Goal: Information Seeking & Learning: Learn about a topic

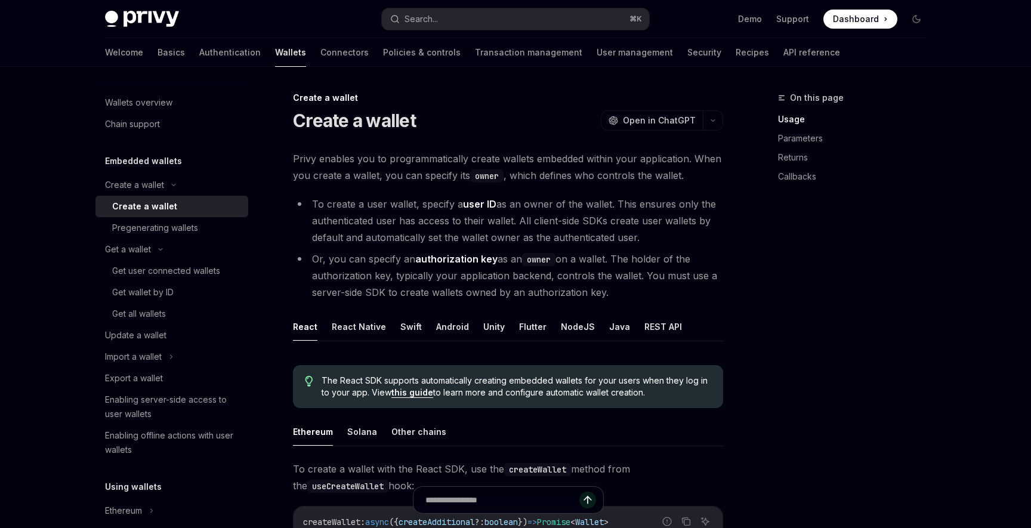
scroll to position [291, 0]
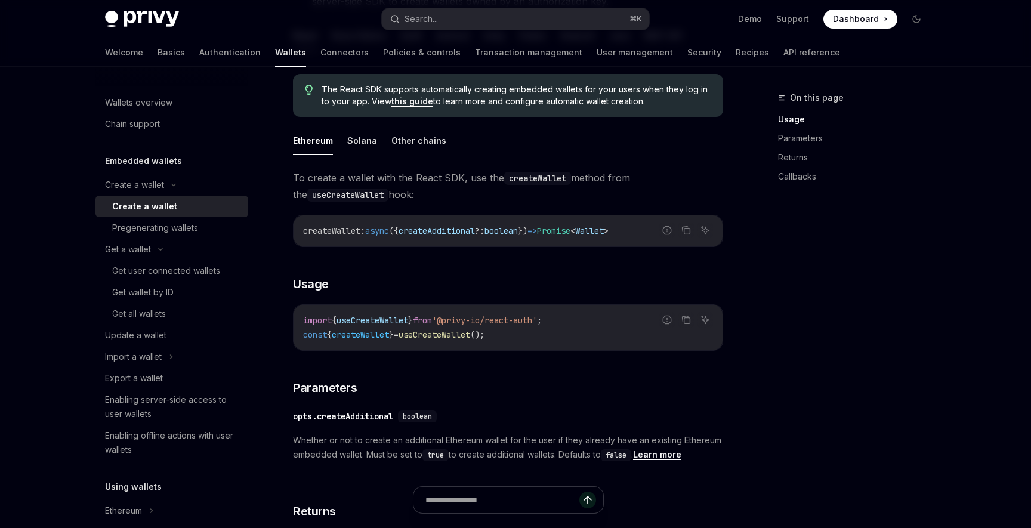
click at [140, 209] on div "Create a wallet" at bounding box center [144, 206] width 65 height 14
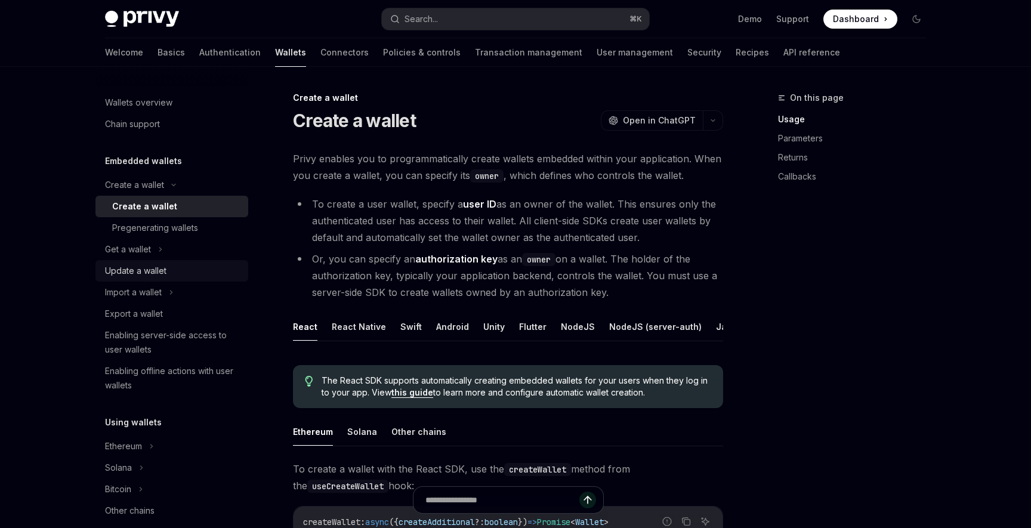
type textarea "*"
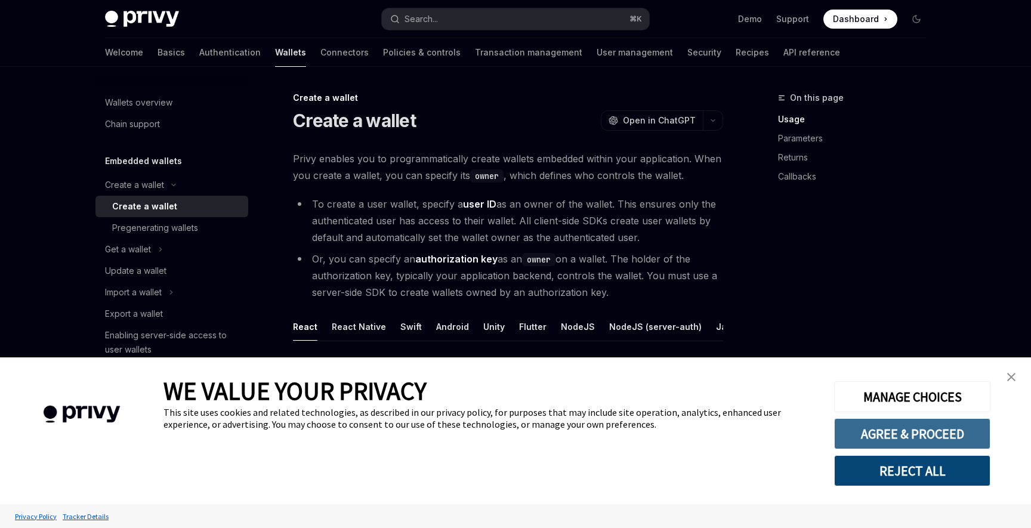
click at [922, 440] on button "AGREE & PROCEED" at bounding box center [912, 433] width 156 height 31
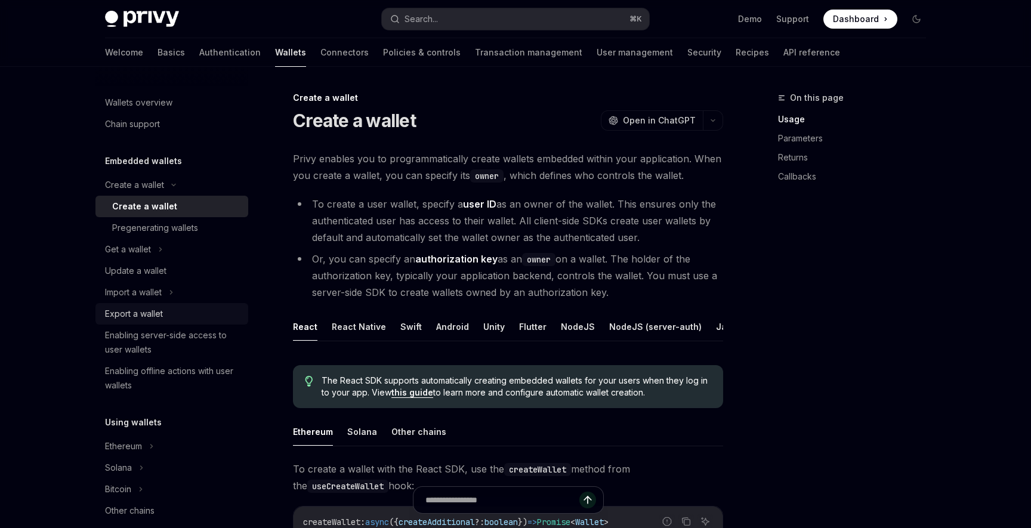
click at [140, 314] on div "Export a wallet" at bounding box center [134, 314] width 58 height 14
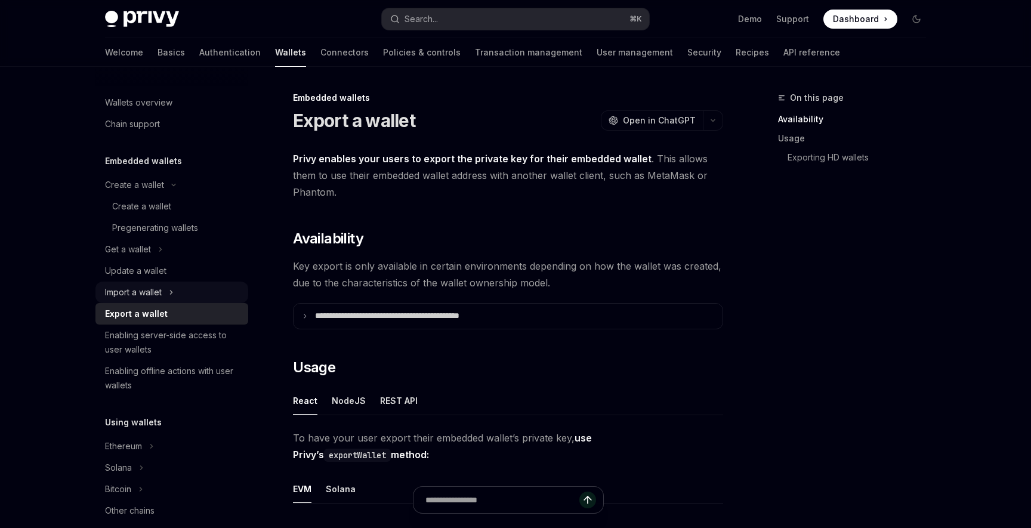
click at [146, 296] on div "Import a wallet" at bounding box center [133, 292] width 57 height 14
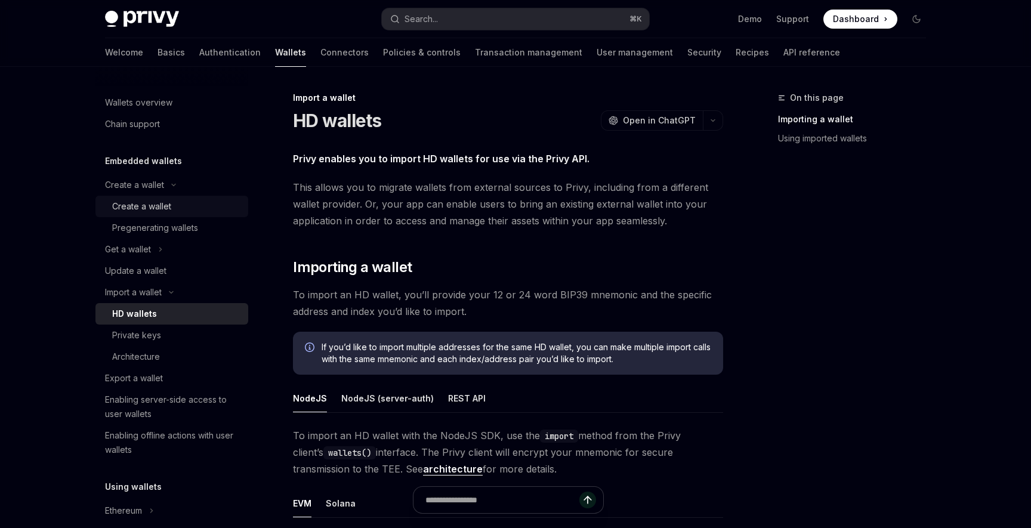
click at [156, 203] on div "Create a wallet" at bounding box center [141, 206] width 59 height 14
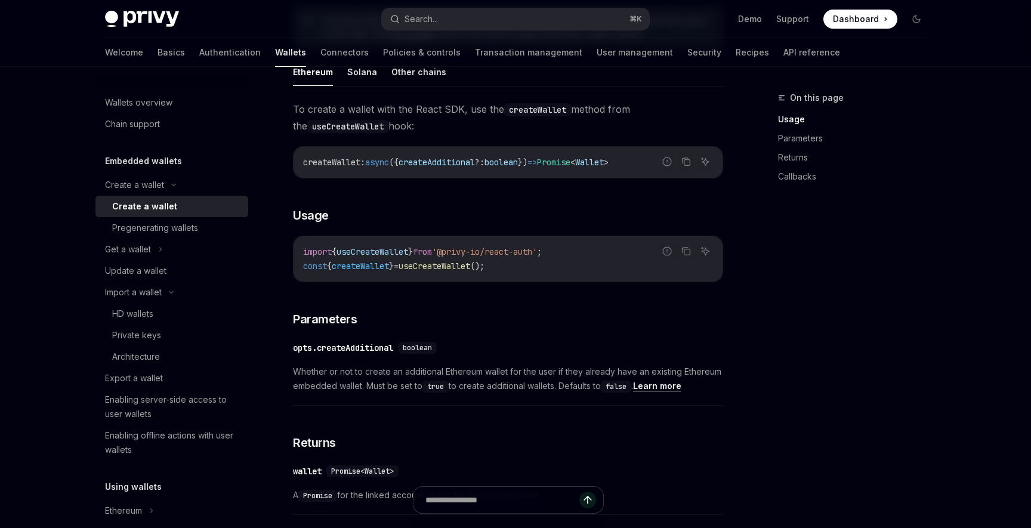
scroll to position [361, 0]
click at [470, 270] on span "useCreateWallet" at bounding box center [435, 265] width 72 height 11
copy span "useCreateWallet"
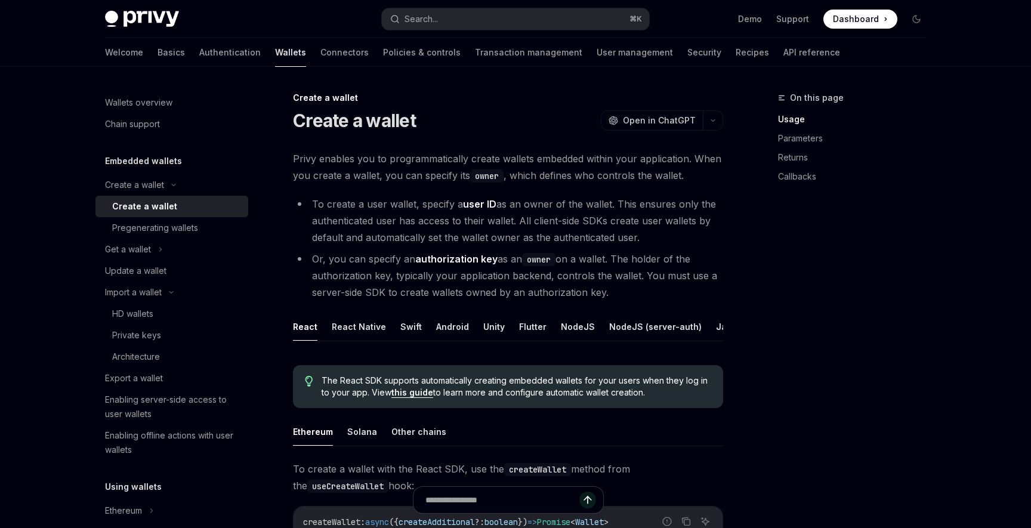
scroll to position [24, 0]
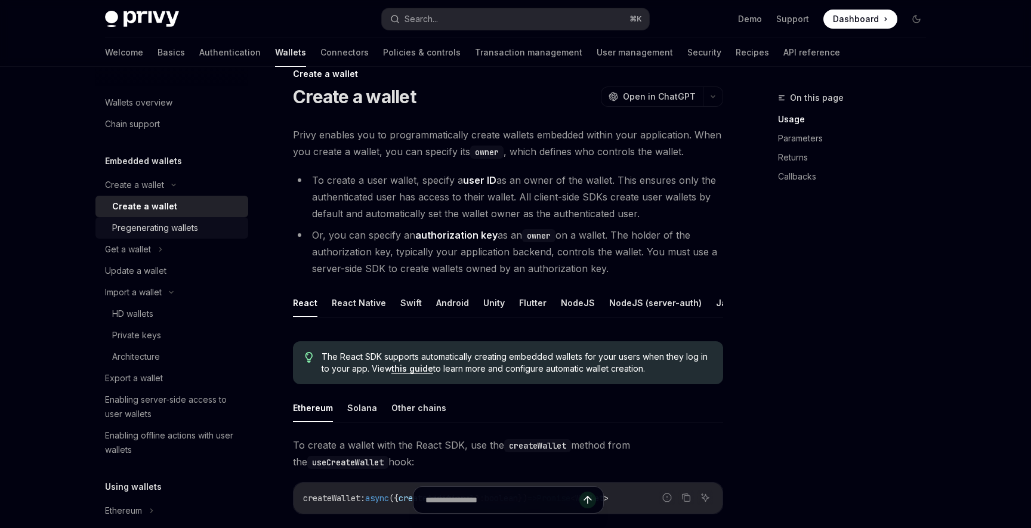
click at [159, 232] on div "Pregenerating wallets" at bounding box center [155, 228] width 86 height 14
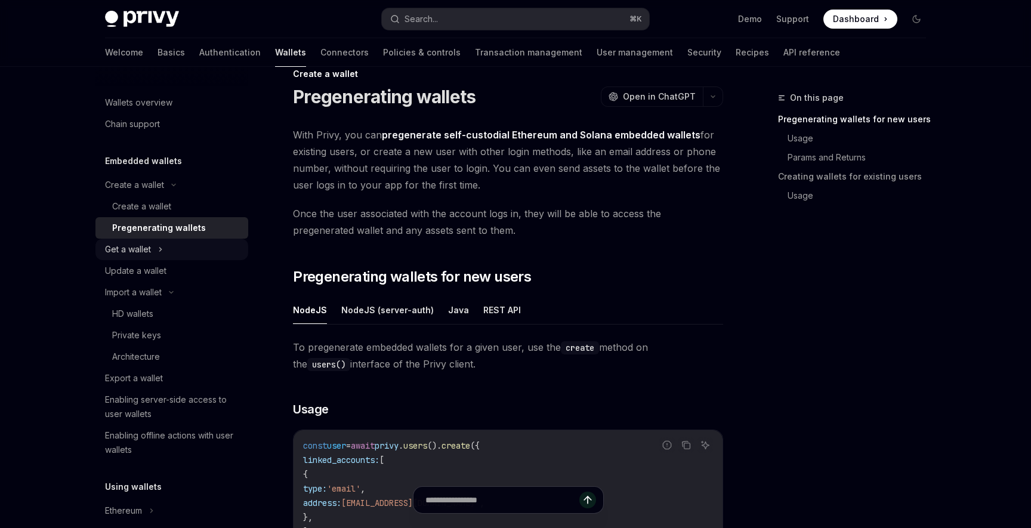
click at [155, 254] on div "Get a wallet" at bounding box center [171, 249] width 153 height 21
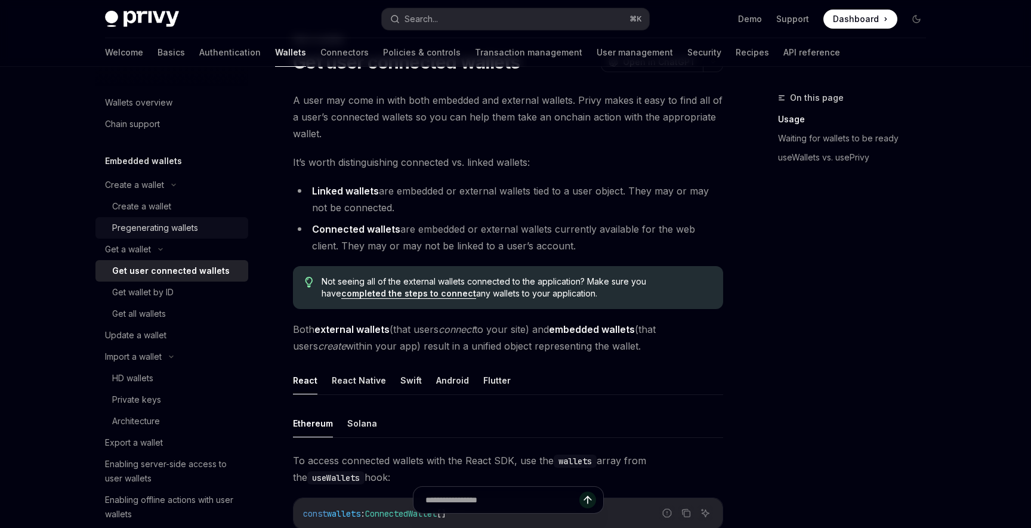
scroll to position [18, 0]
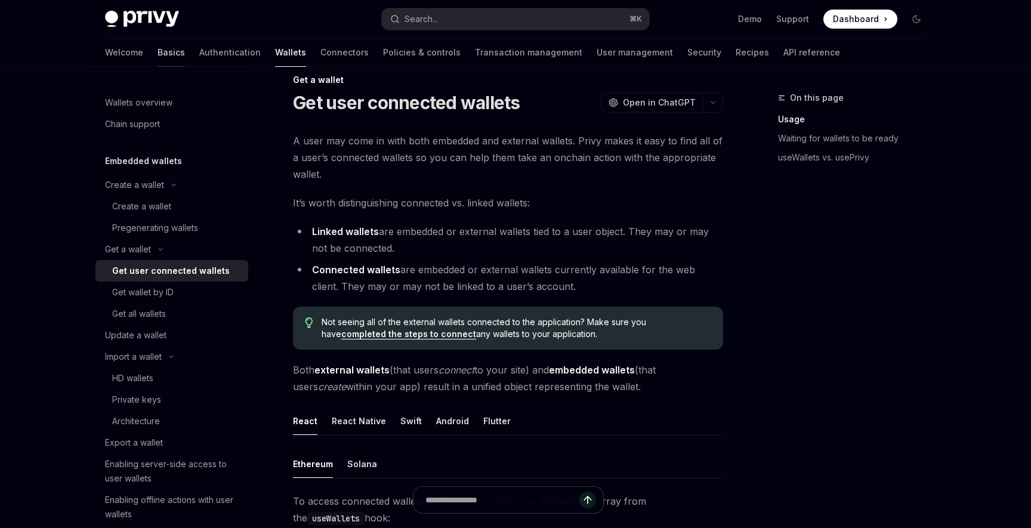
click at [158, 56] on link "Basics" at bounding box center [171, 52] width 27 height 29
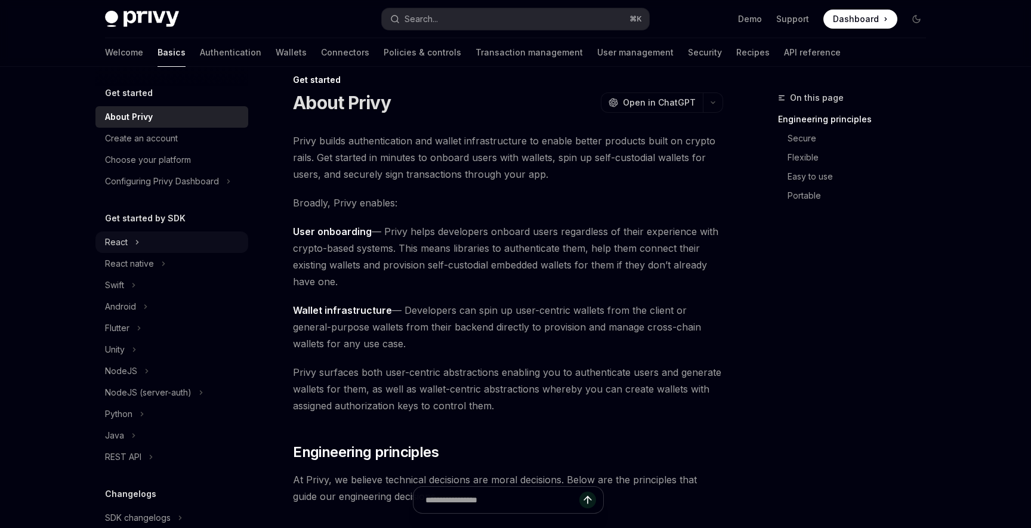
click at [119, 242] on div "React" at bounding box center [116, 242] width 23 height 14
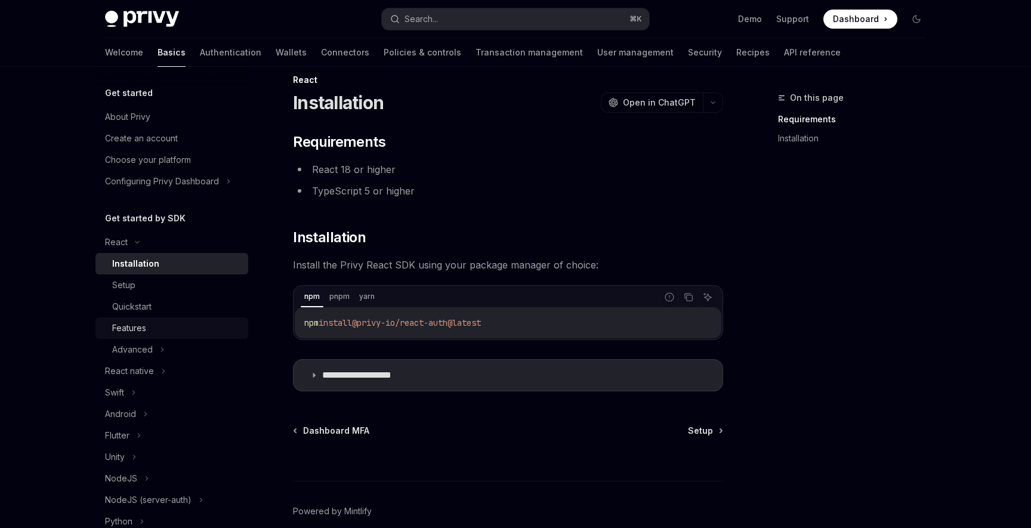
click at [186, 327] on div "Features" at bounding box center [176, 328] width 129 height 14
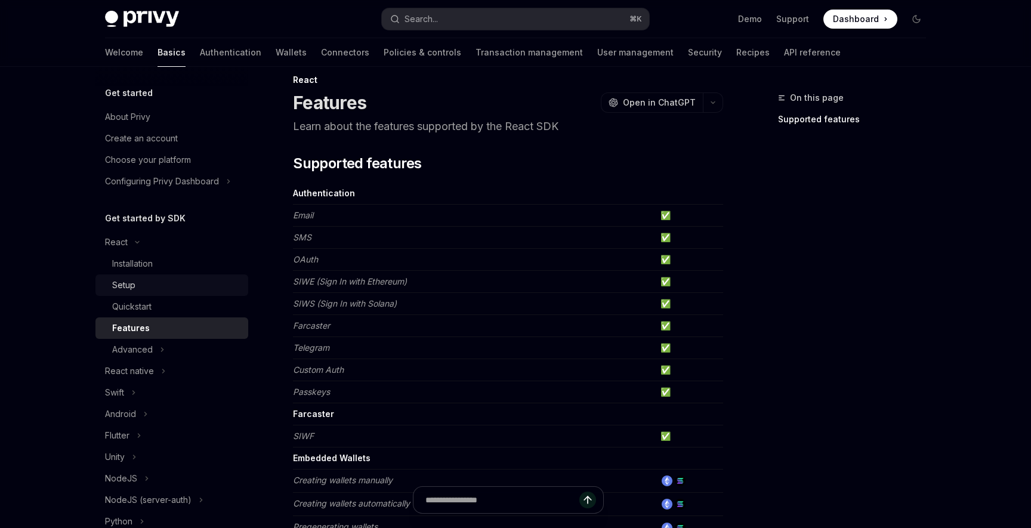
click at [164, 285] on div "Setup" at bounding box center [176, 285] width 129 height 14
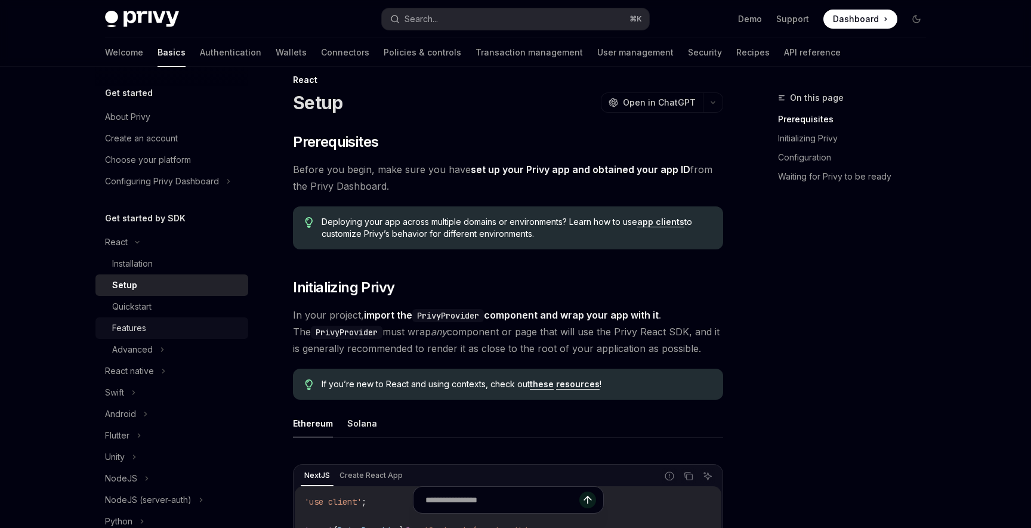
click at [172, 330] on div "Features" at bounding box center [176, 328] width 129 height 14
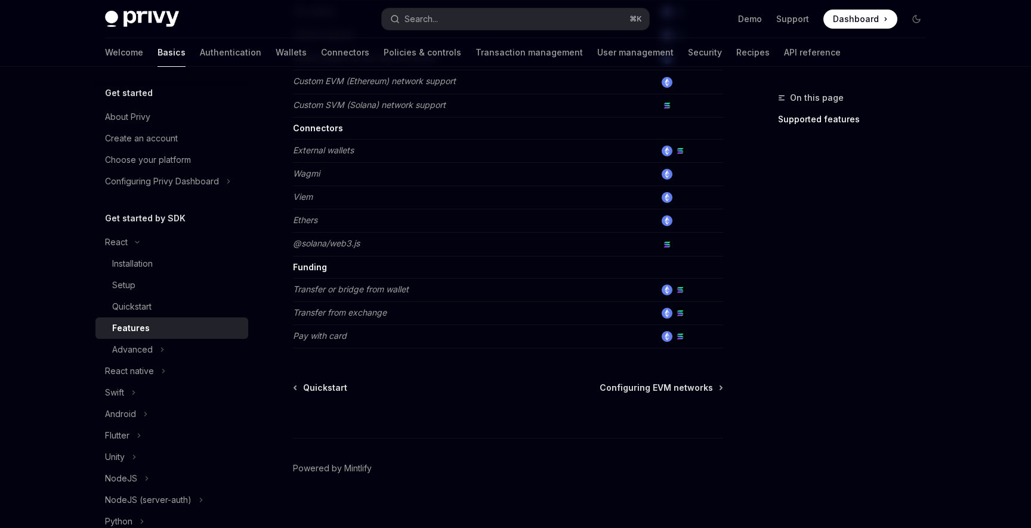
scroll to position [757, 0]
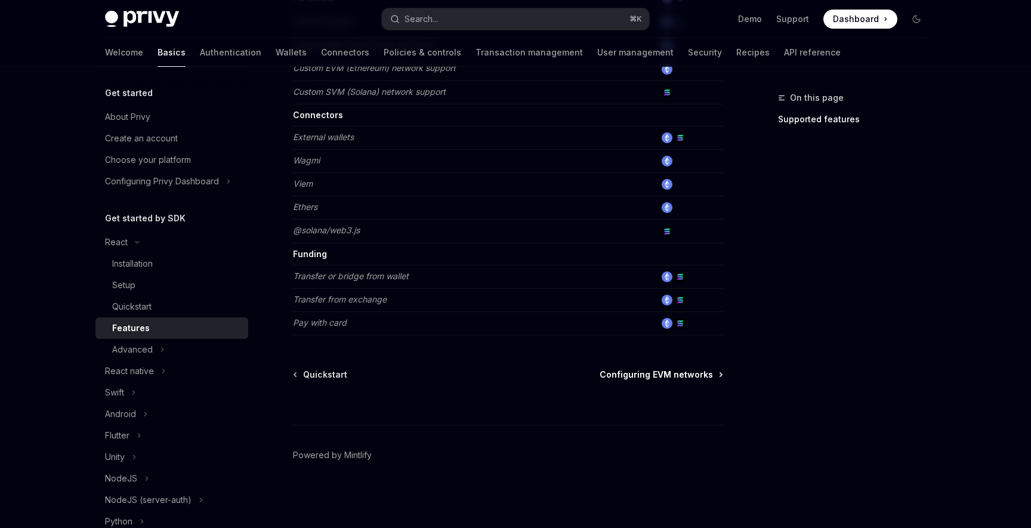
click at [684, 374] on span "Configuring EVM networks" at bounding box center [656, 375] width 113 height 12
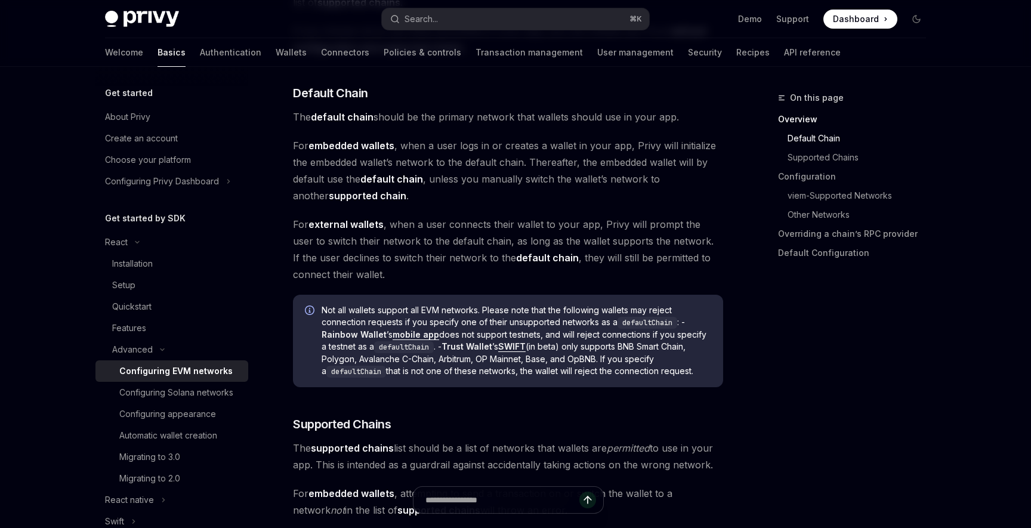
scroll to position [412, 0]
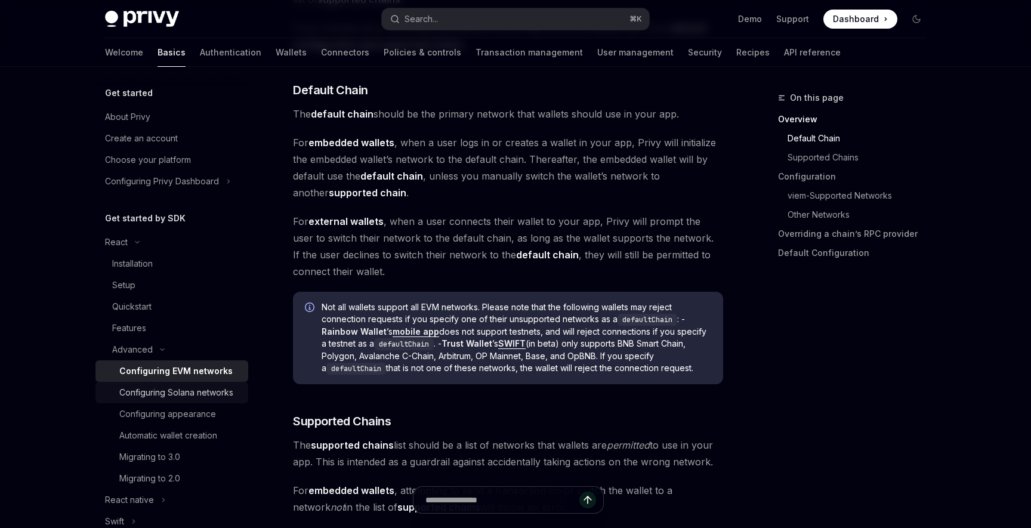
click at [197, 396] on div "Configuring Solana networks" at bounding box center [176, 392] width 114 height 14
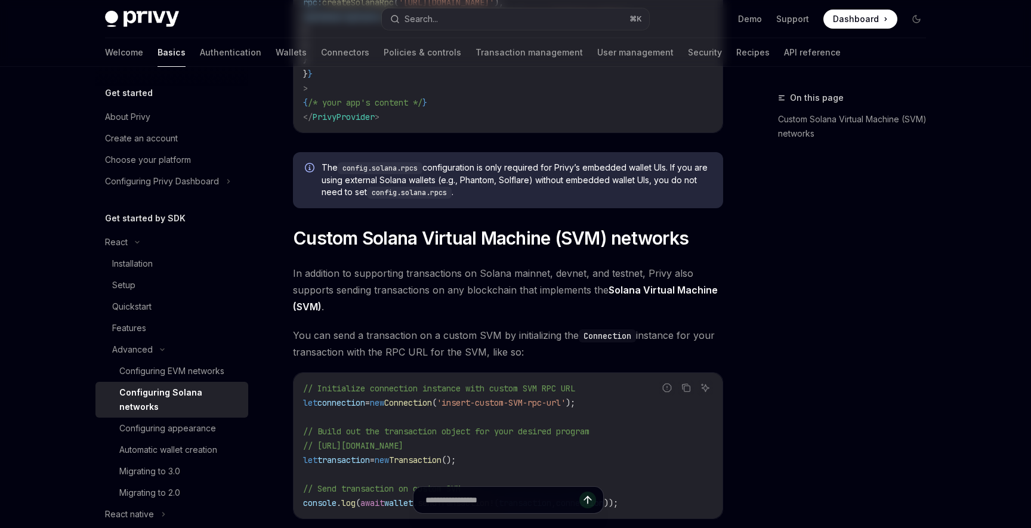
type textarea "*"
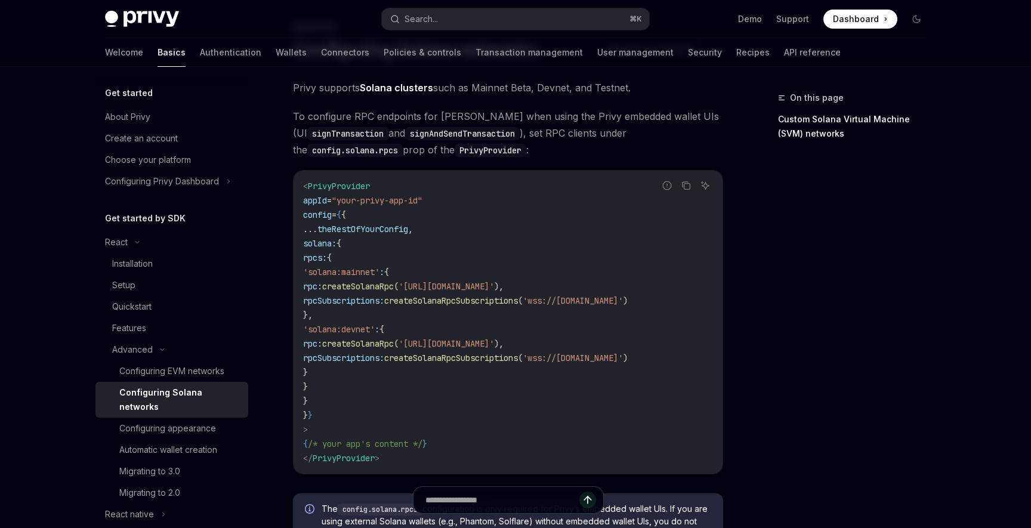
scroll to position [69, 0]
click at [477, 155] on code "PrivyProvider" at bounding box center [491, 152] width 72 height 13
copy code "PrivyProvider"
